Goal: Task Accomplishment & Management: Manage account settings

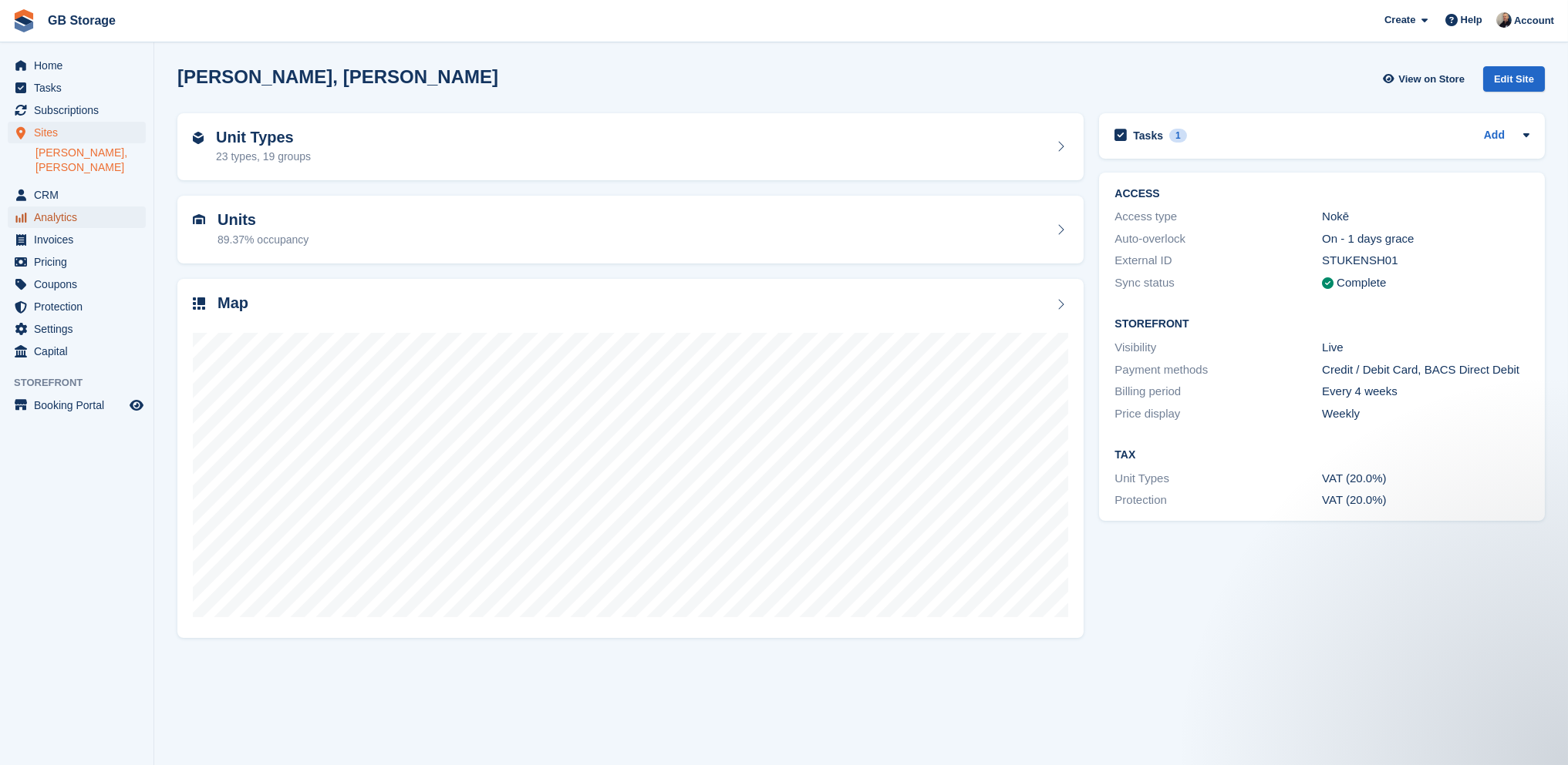
click at [82, 207] on span "Analytics" at bounding box center [80, 218] width 93 height 22
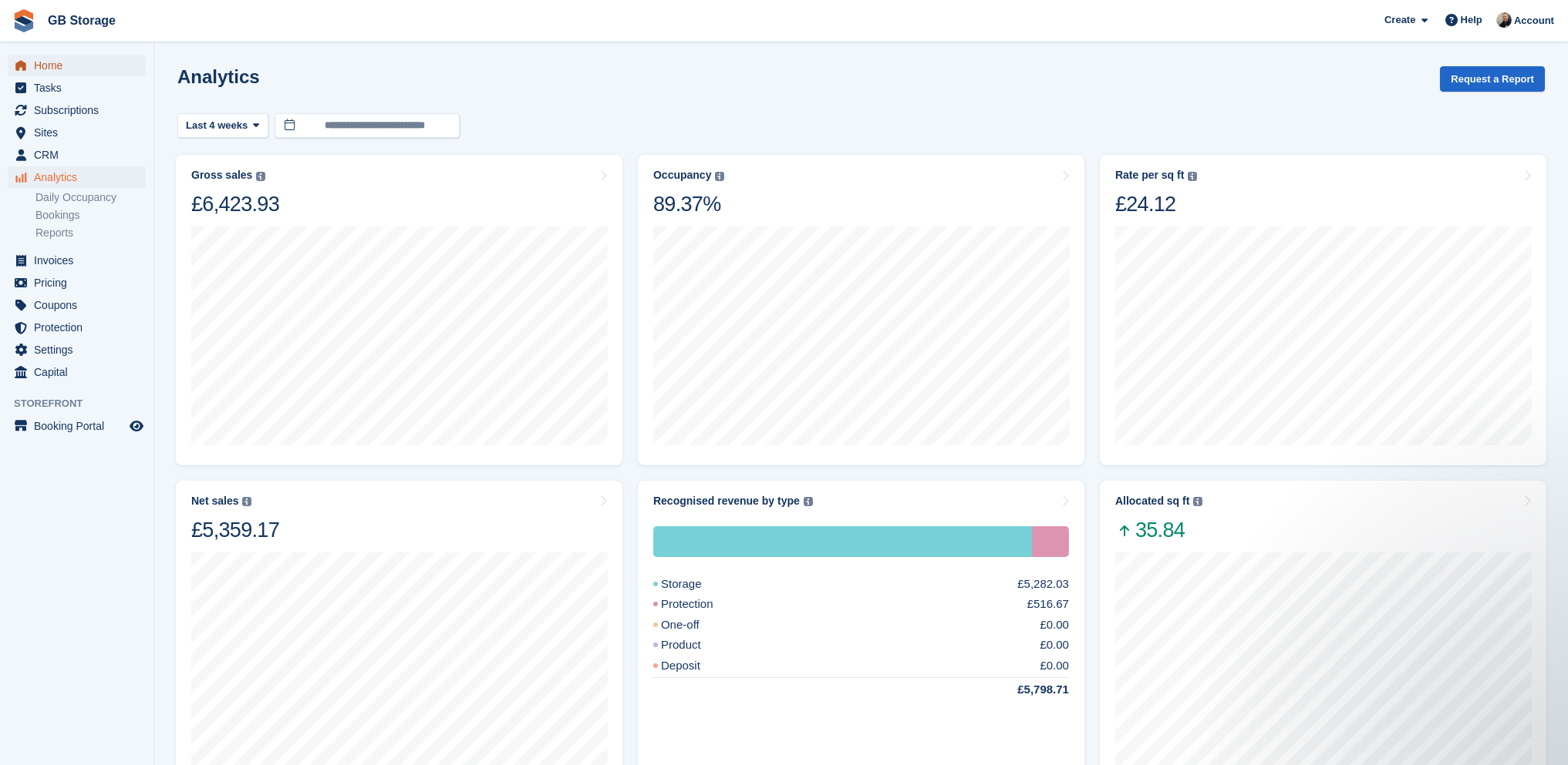
click at [65, 65] on span "Home" at bounding box center [80, 66] width 93 height 22
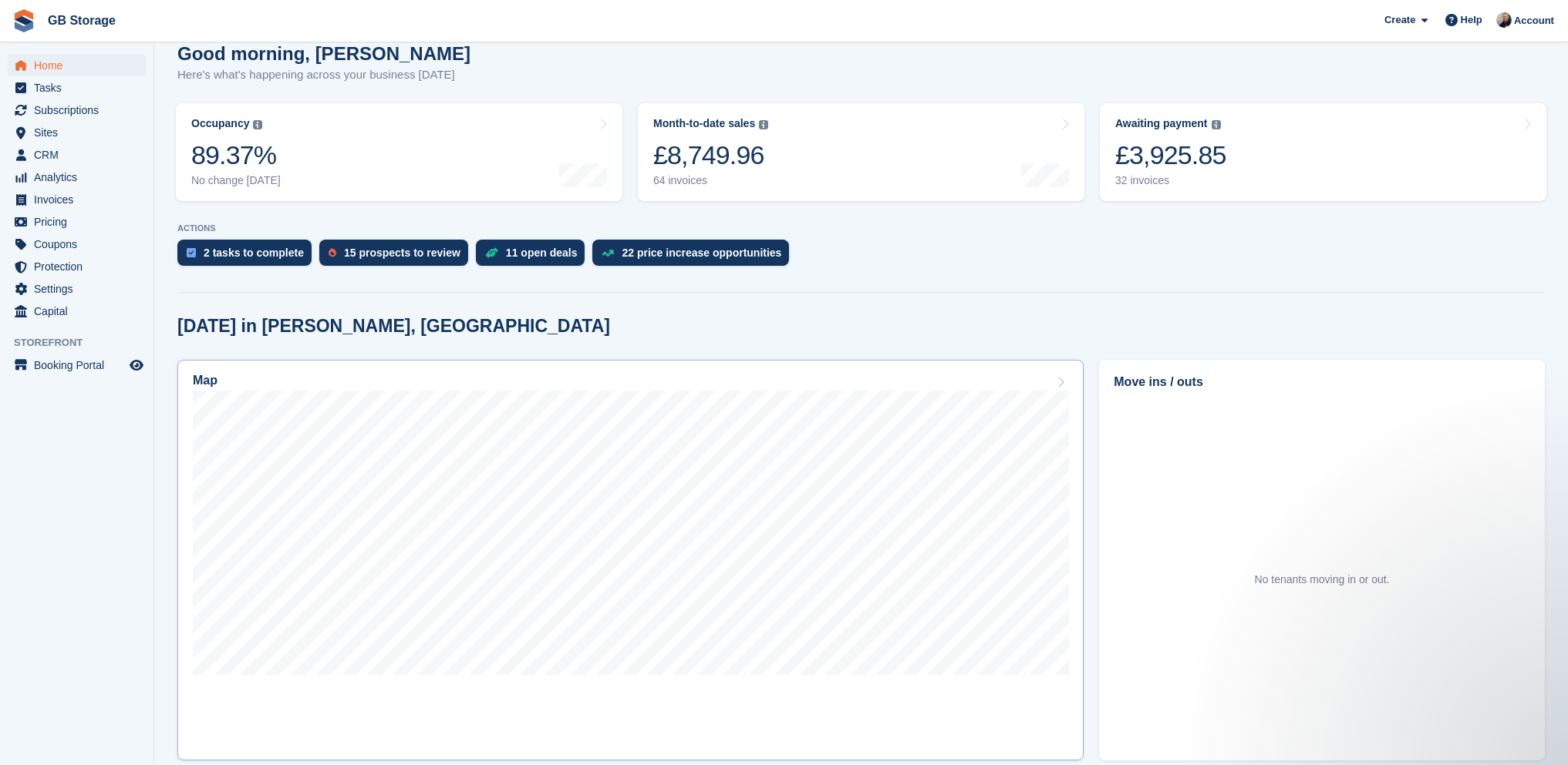
scroll to position [231, 0]
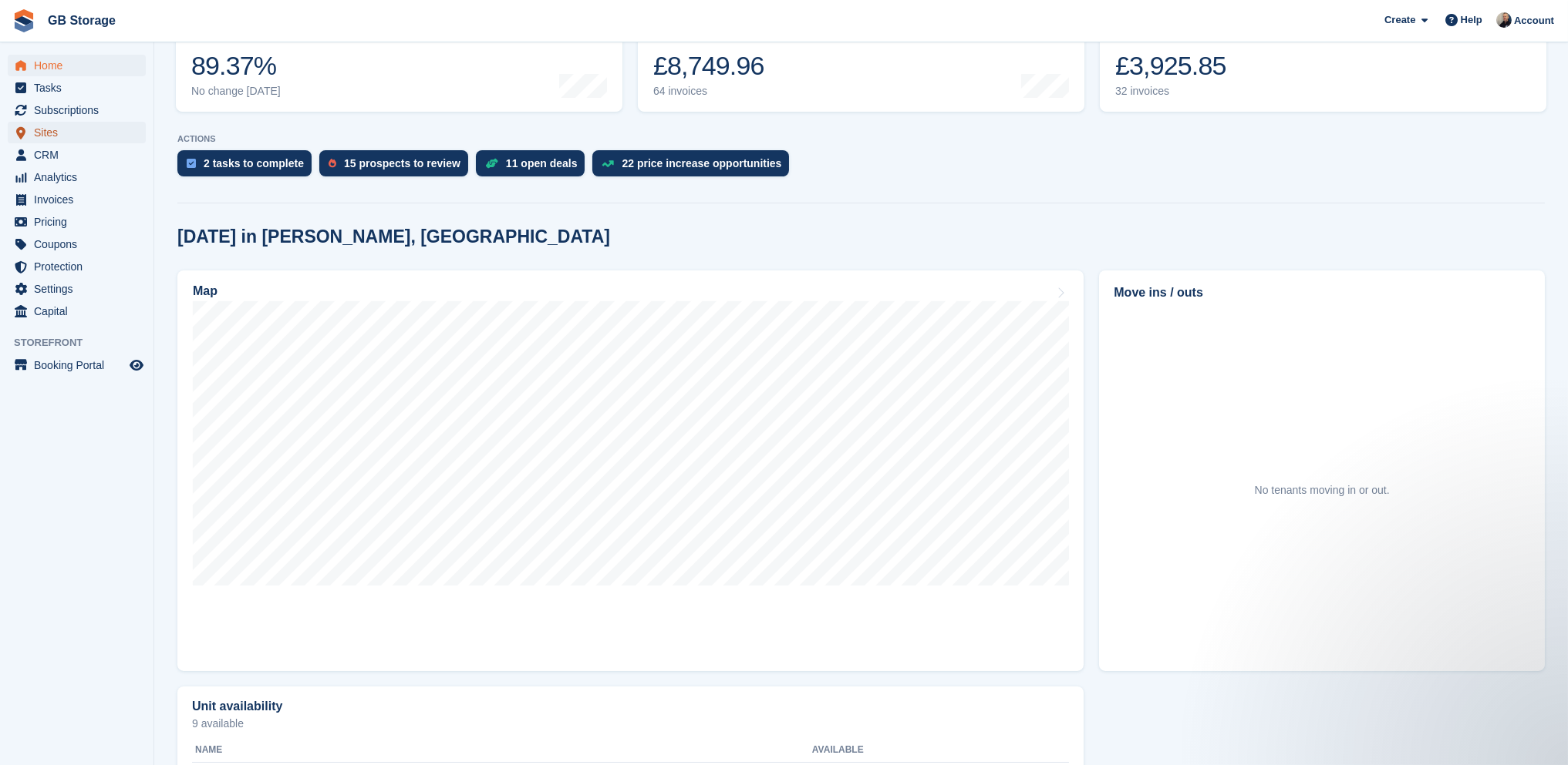
click at [95, 135] on span "Sites" at bounding box center [80, 133] width 93 height 22
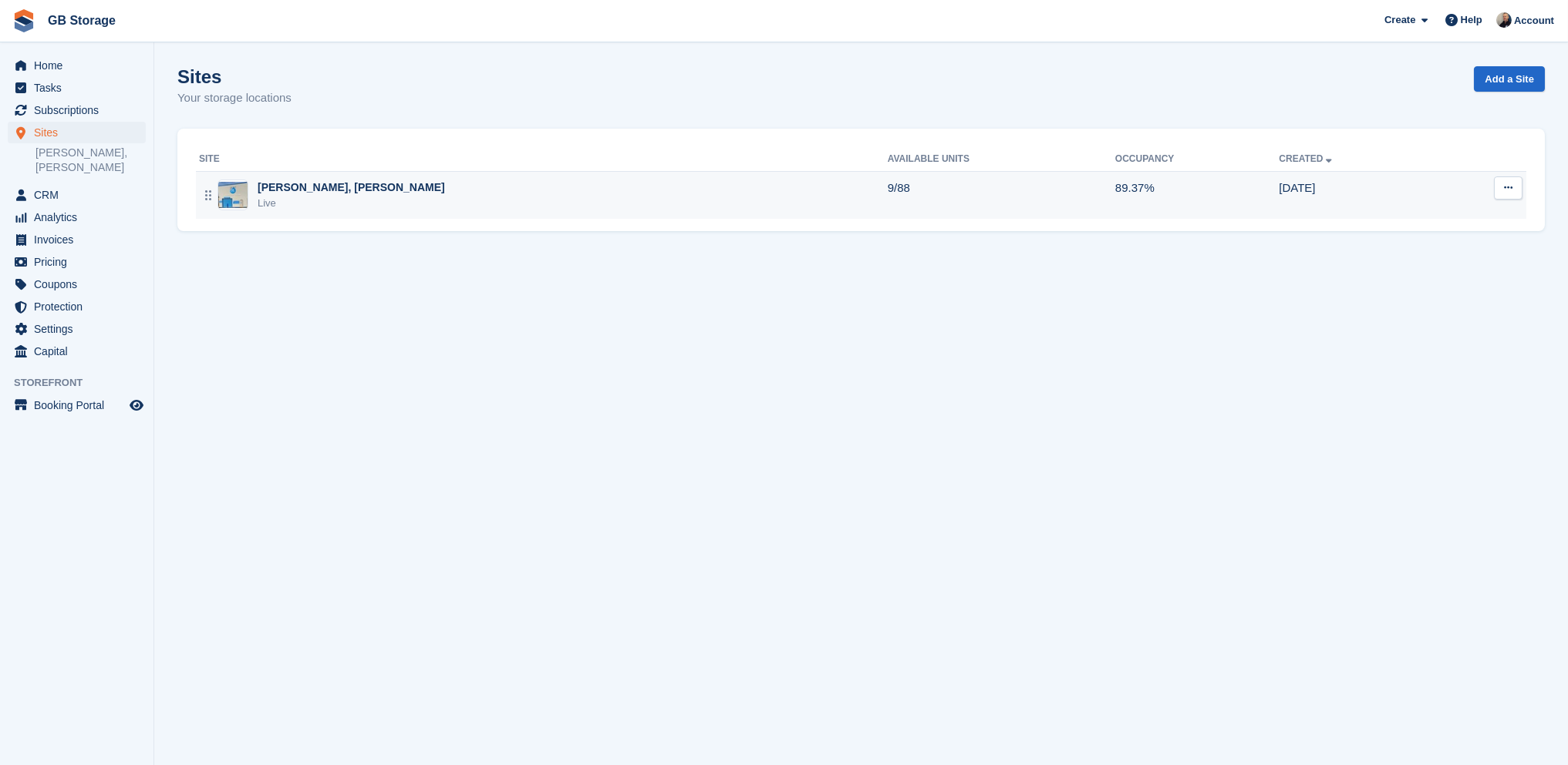
click at [336, 180] on div "Shaw, Oldham Live" at bounding box center [542, 195] width 689 height 31
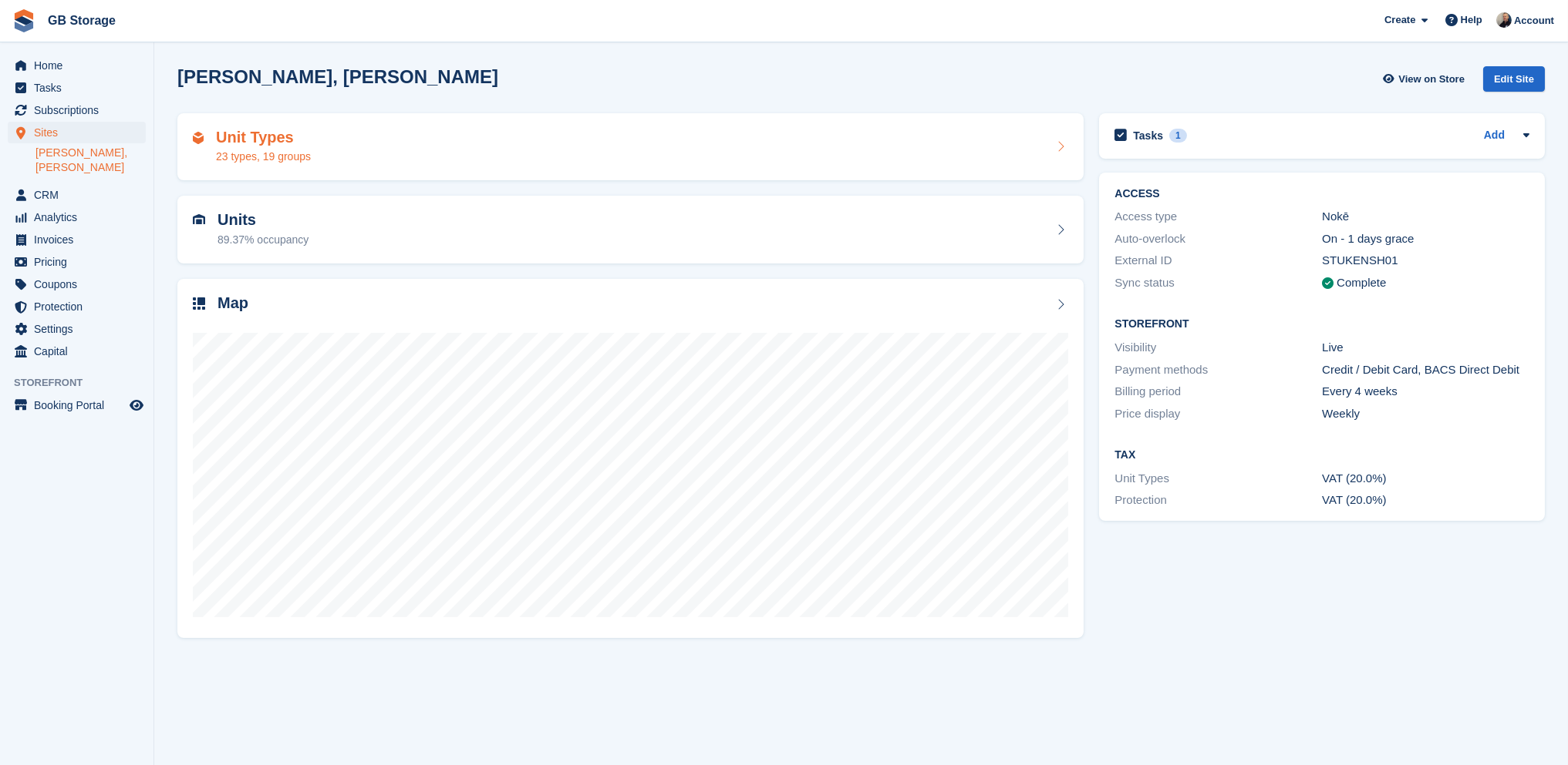
click at [464, 163] on div "Unit Types 23 types, 19 groups" at bounding box center [630, 147] width 875 height 37
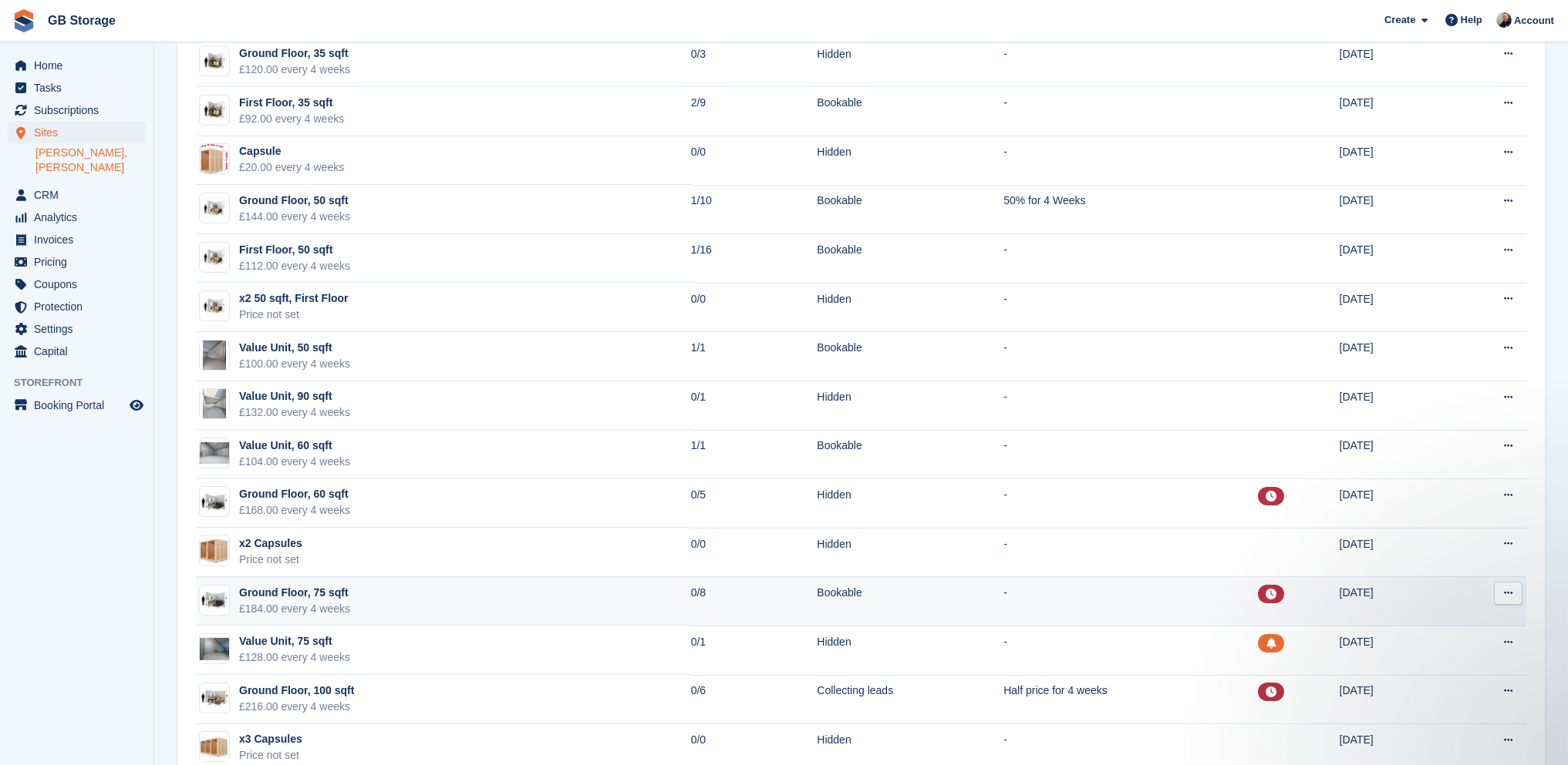
click at [1507, 589] on icon at bounding box center [1508, 593] width 8 height 10
click at [1489, 614] on p "Edit unit type" at bounding box center [1448, 624] width 134 height 20
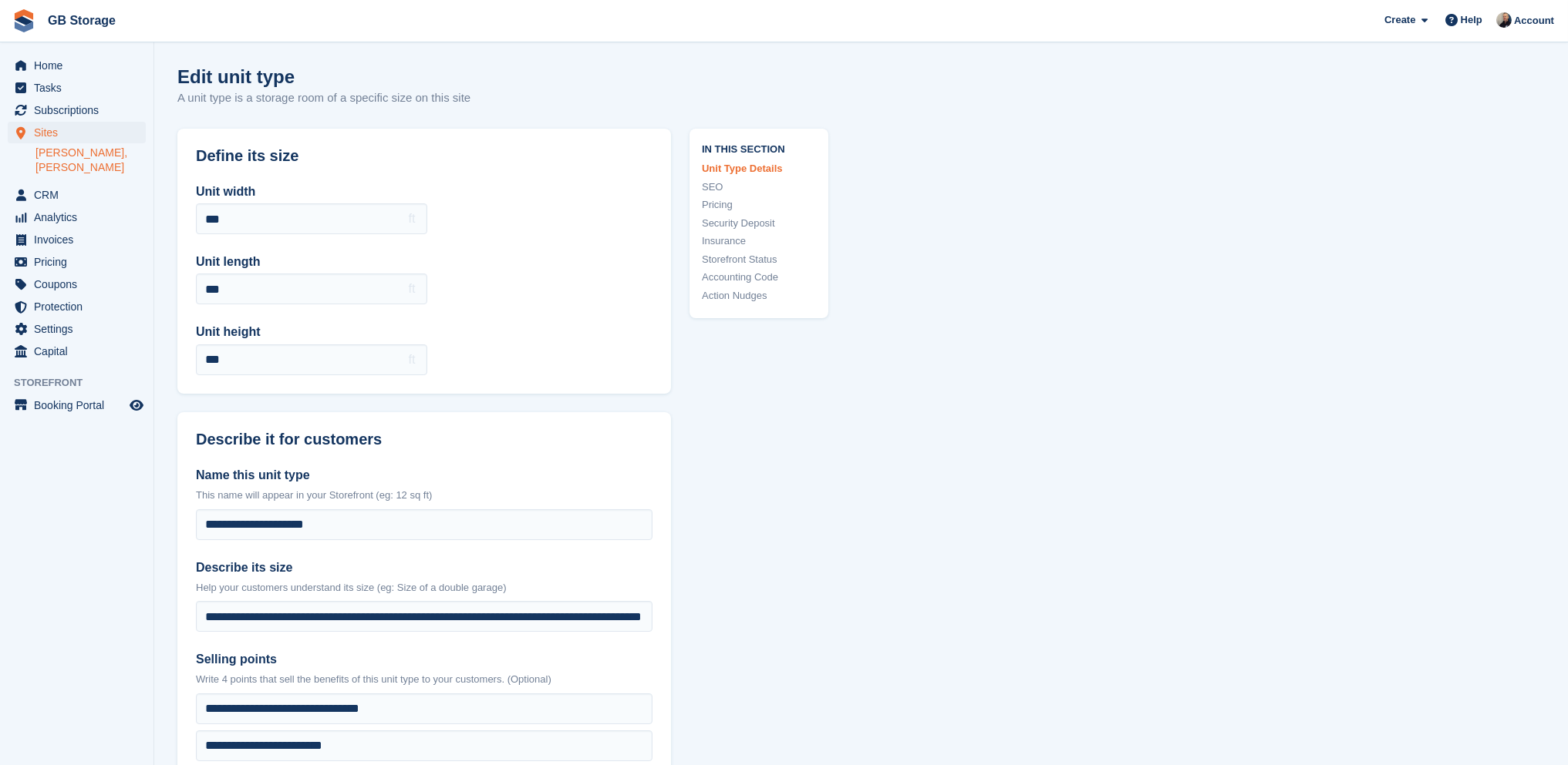
click at [760, 298] on link "Action Nudges" at bounding box center [759, 296] width 114 height 15
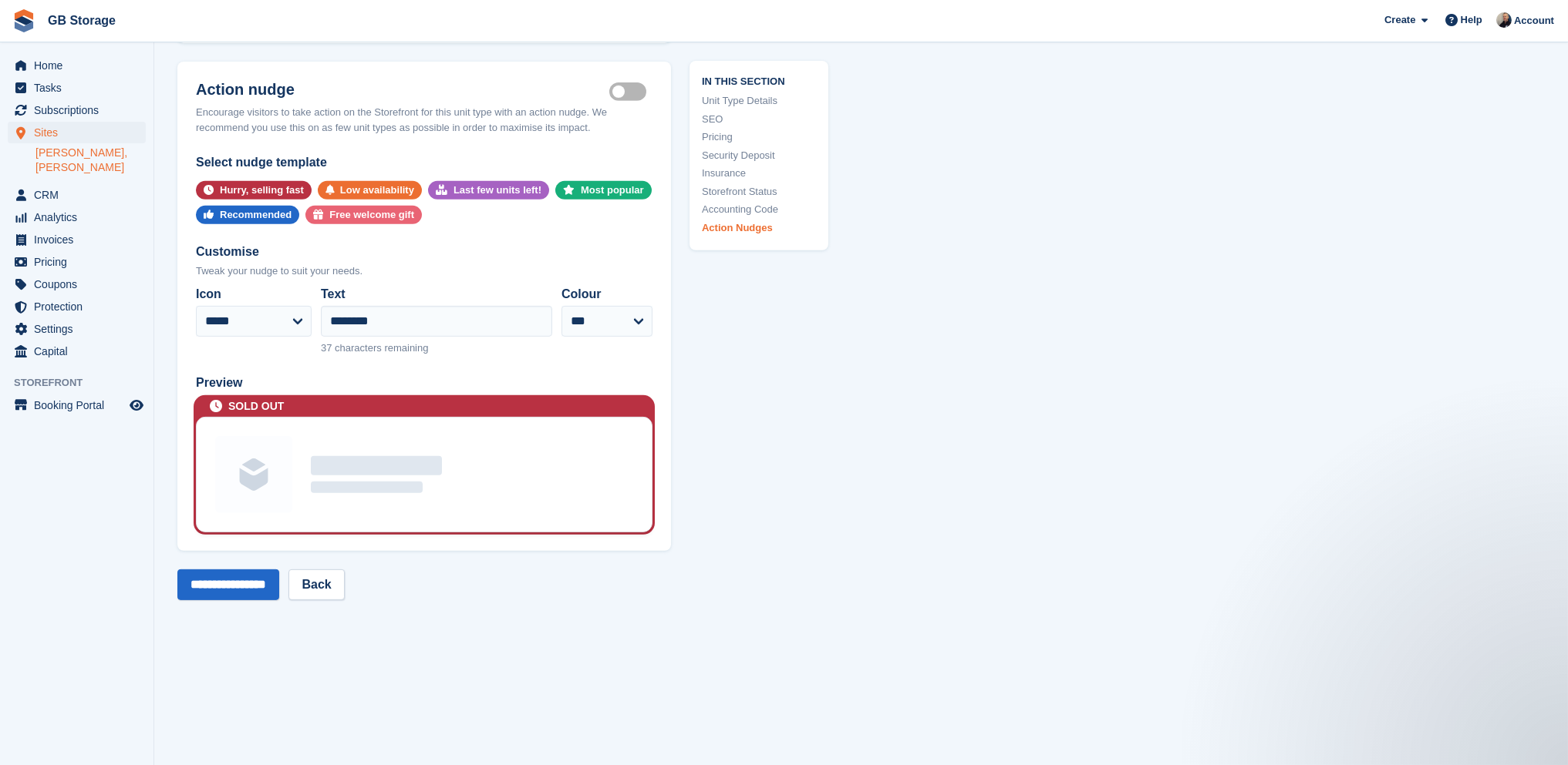
click at [763, 187] on link "Storefront Status" at bounding box center [759, 191] width 114 height 15
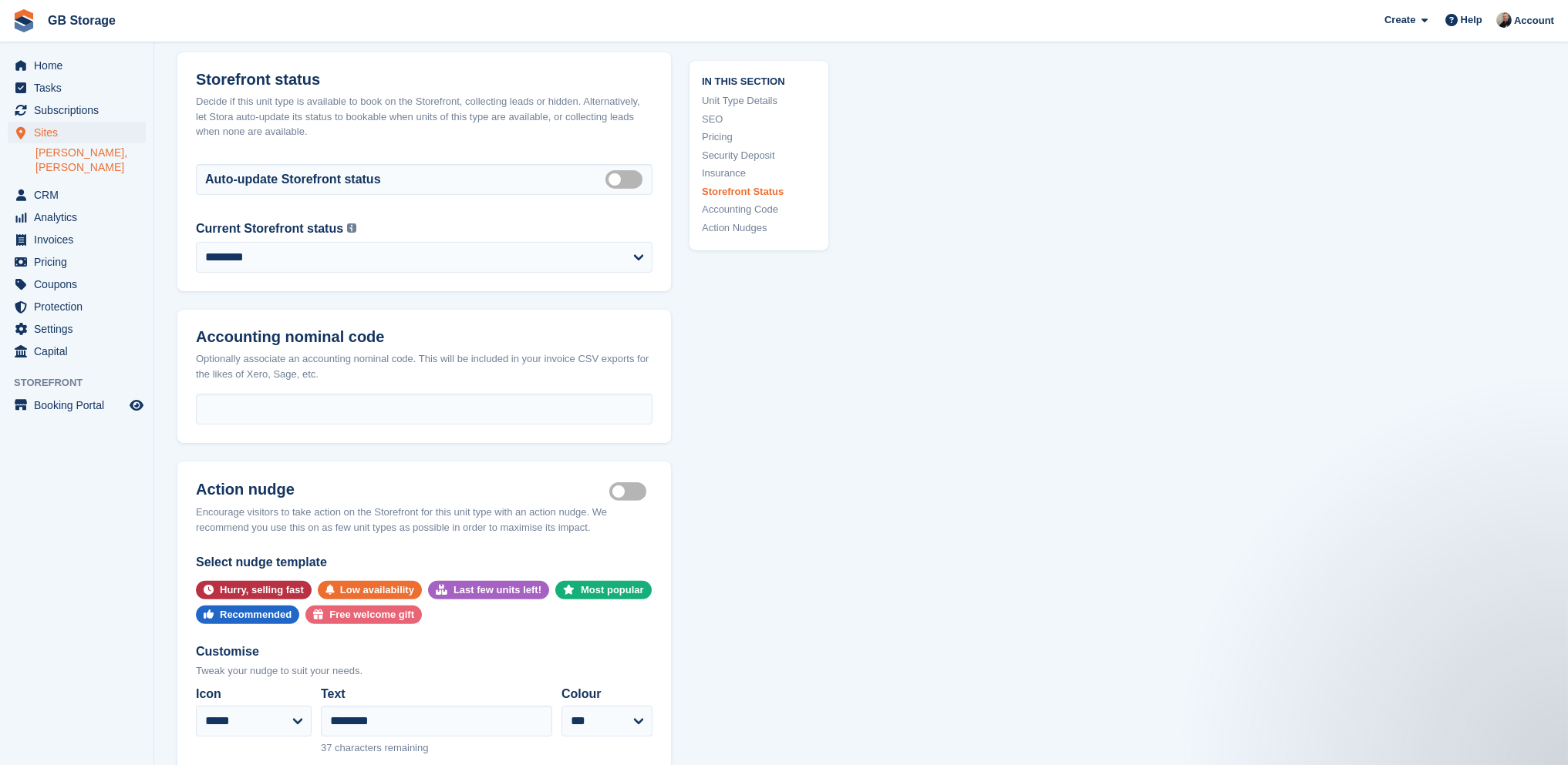
scroll to position [2435, 0]
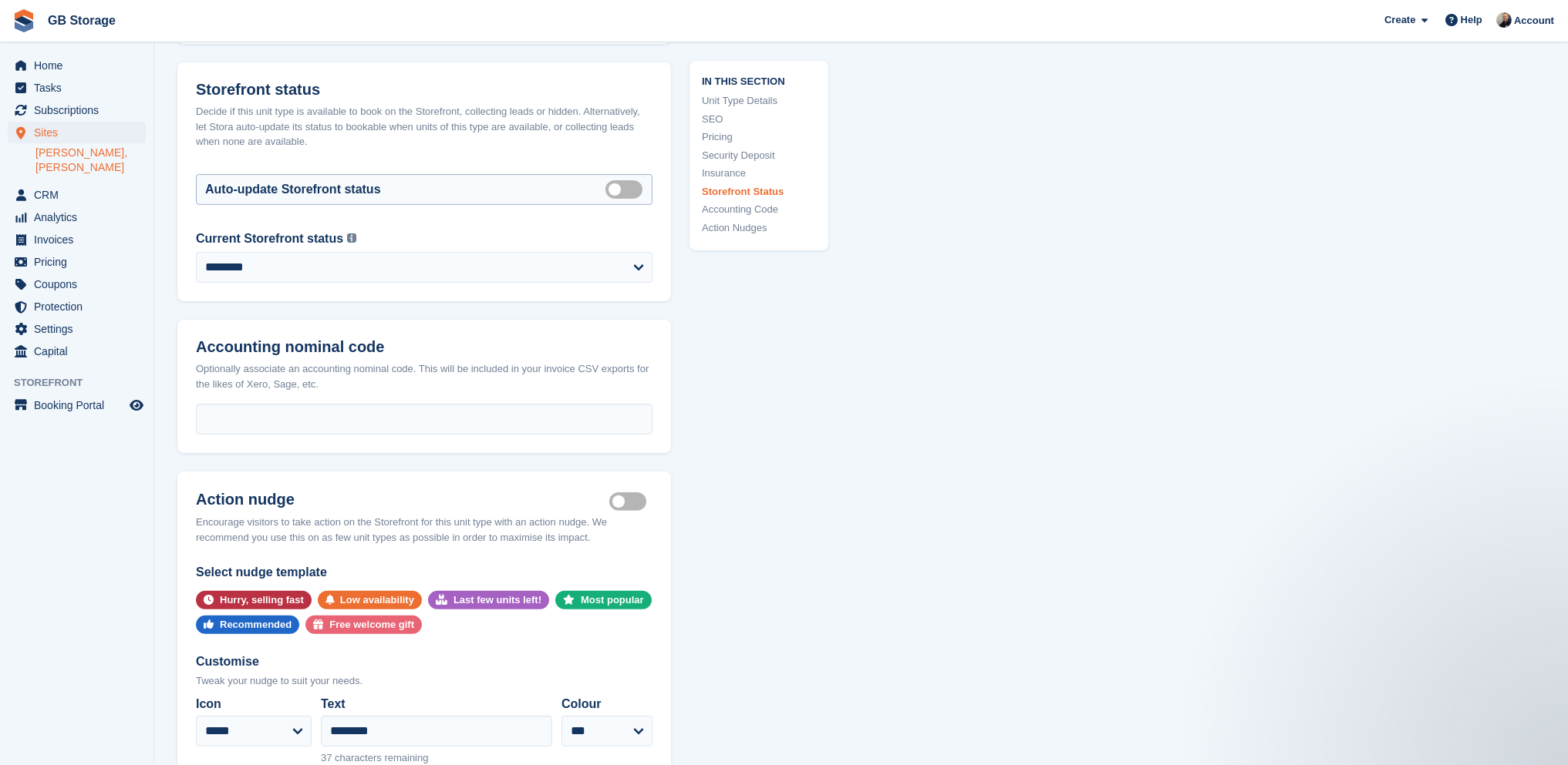
click at [619, 188] on label "Auto manage storefront status" at bounding box center [627, 189] width 43 height 3
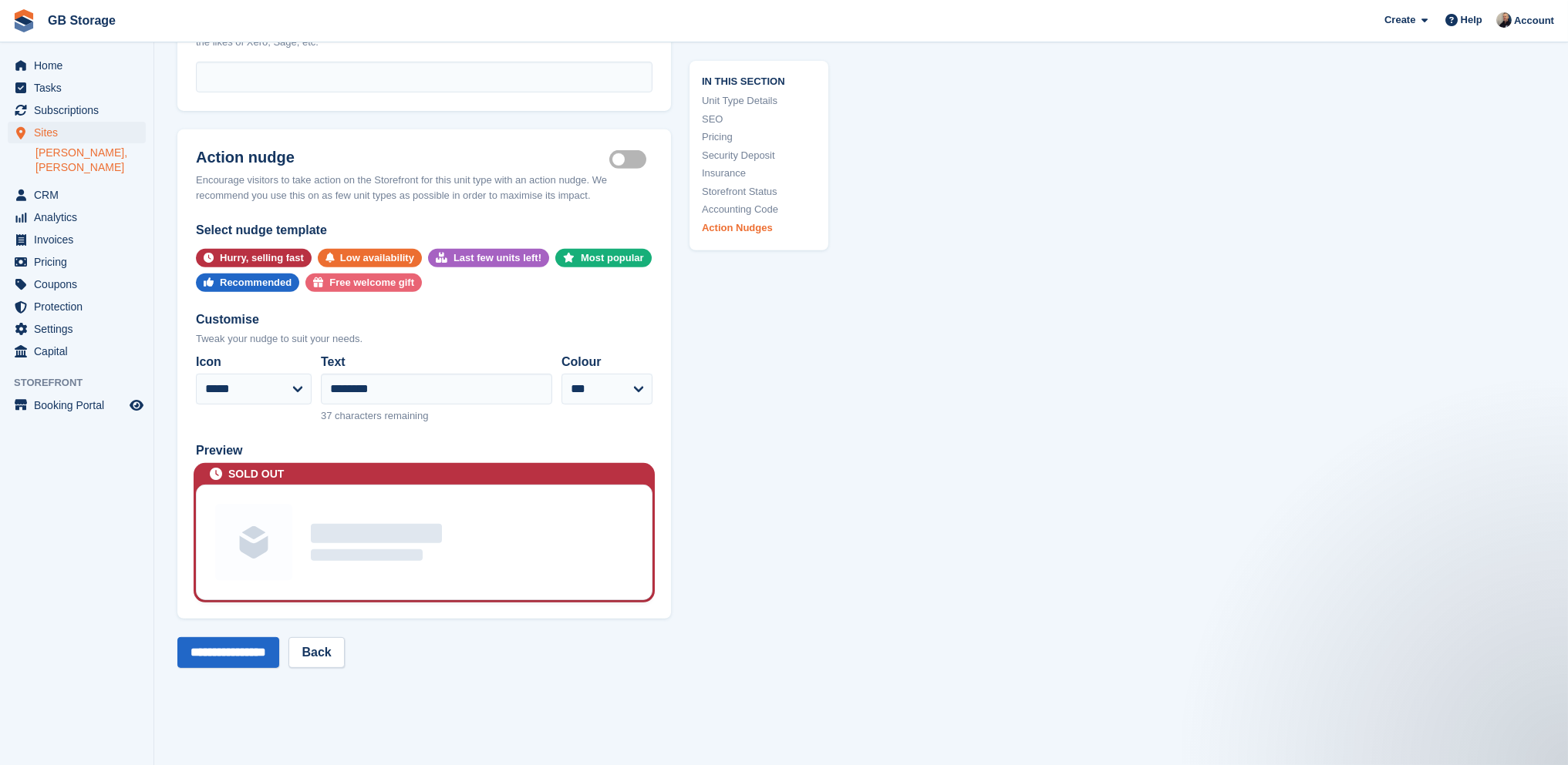
scroll to position [3052, 0]
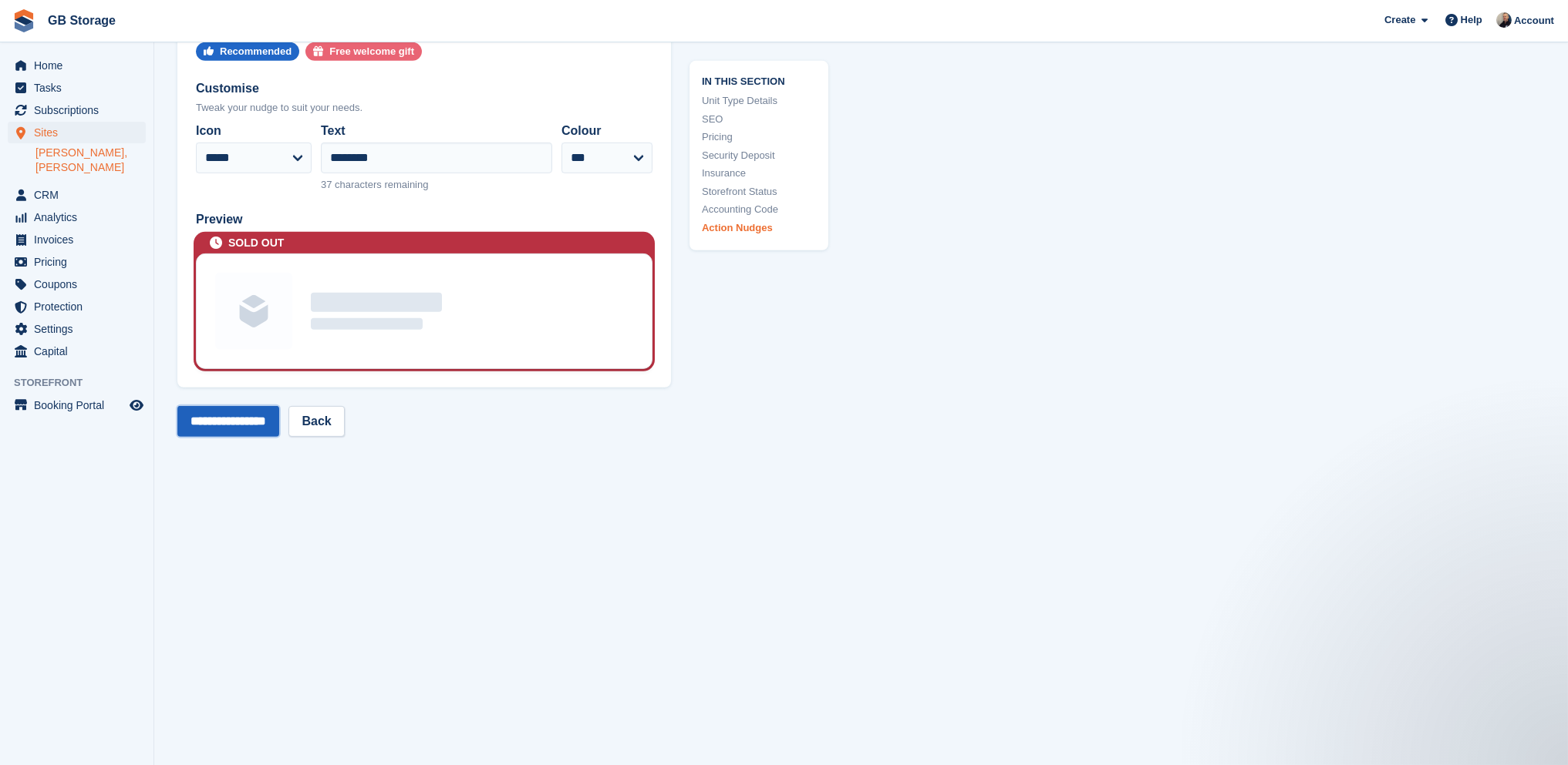
click at [274, 406] on input "**********" at bounding box center [228, 421] width 101 height 31
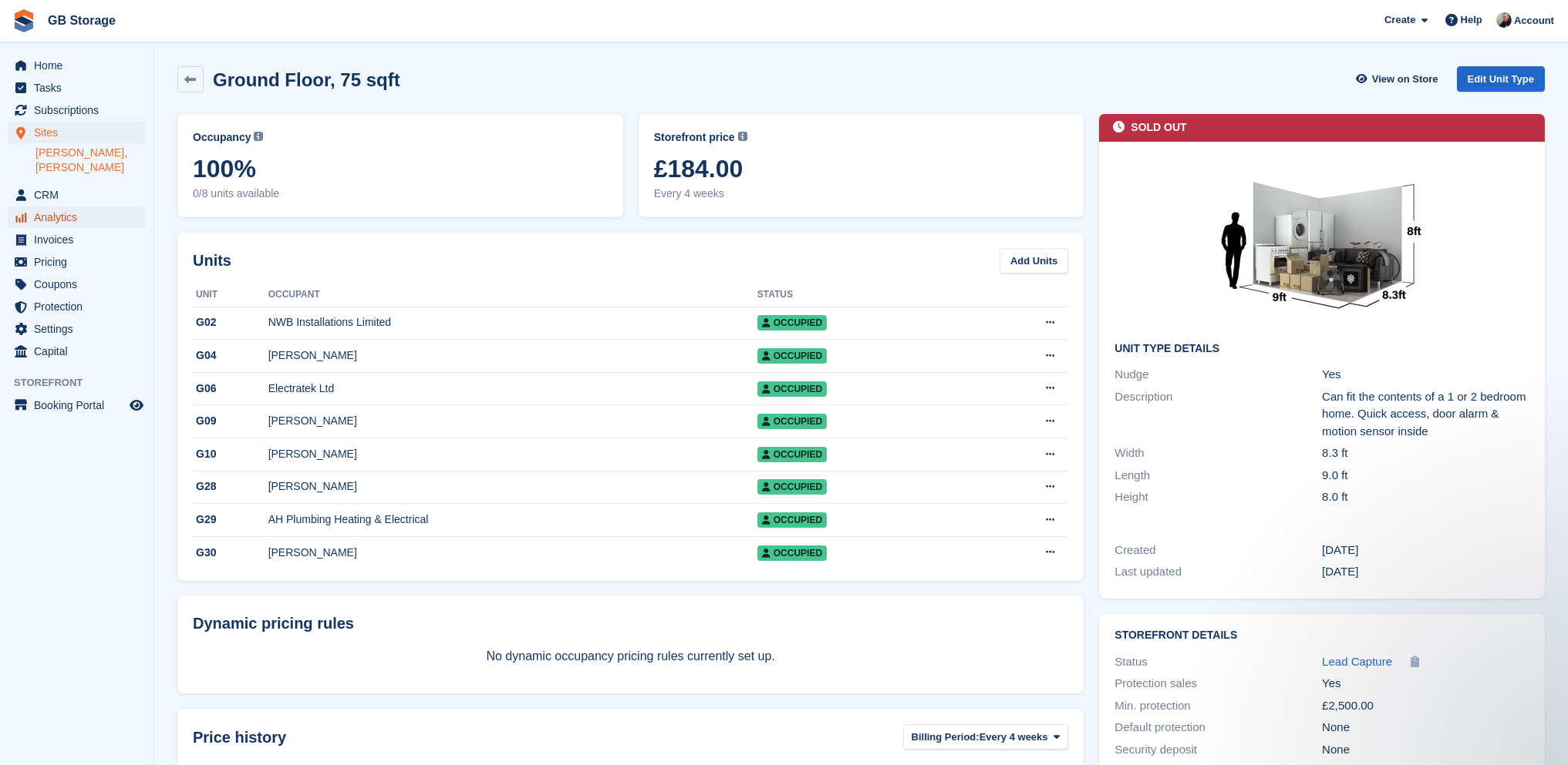
click at [65, 207] on span "Analytics" at bounding box center [80, 218] width 93 height 22
